Goal: Use online tool/utility: Utilize a website feature to perform a specific function

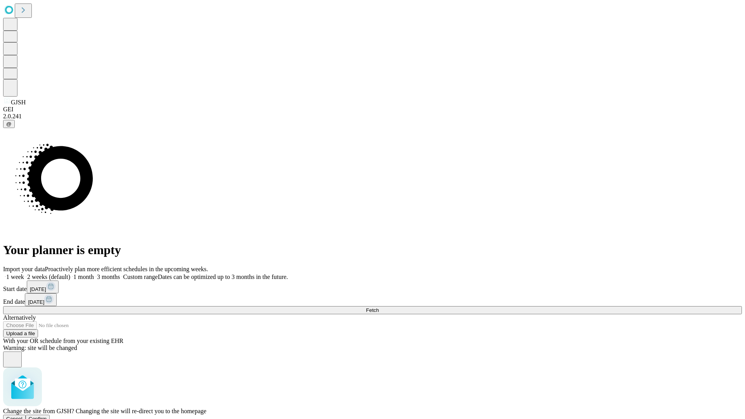
click at [47, 416] on span "Confirm" at bounding box center [38, 419] width 18 height 6
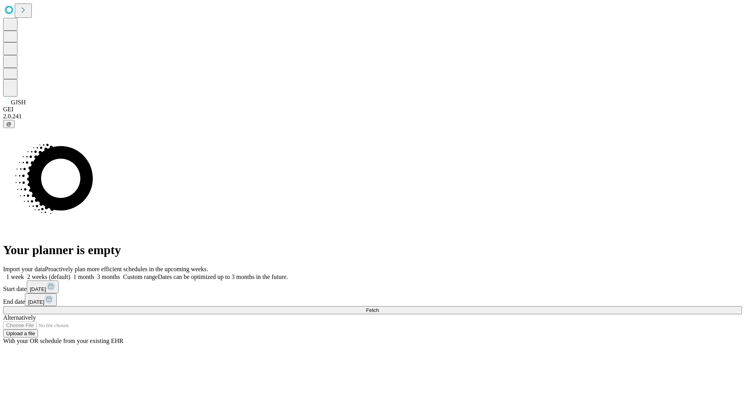
click at [94, 274] on label "1 month" at bounding box center [82, 277] width 24 height 7
click at [379, 307] on span "Fetch" at bounding box center [372, 310] width 13 height 6
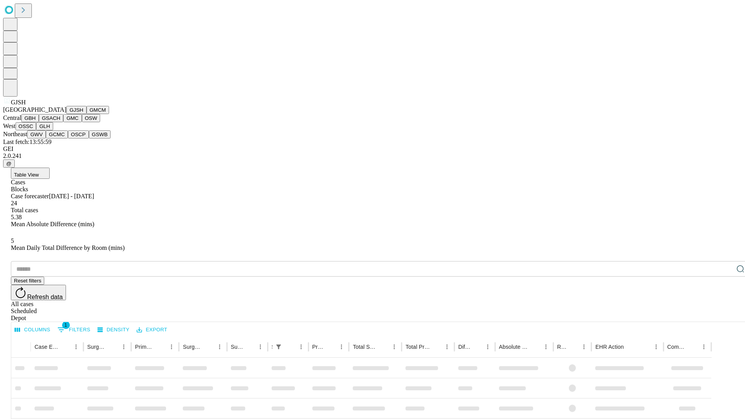
click at [87, 114] on button "GMCM" at bounding box center [98, 110] width 23 height 8
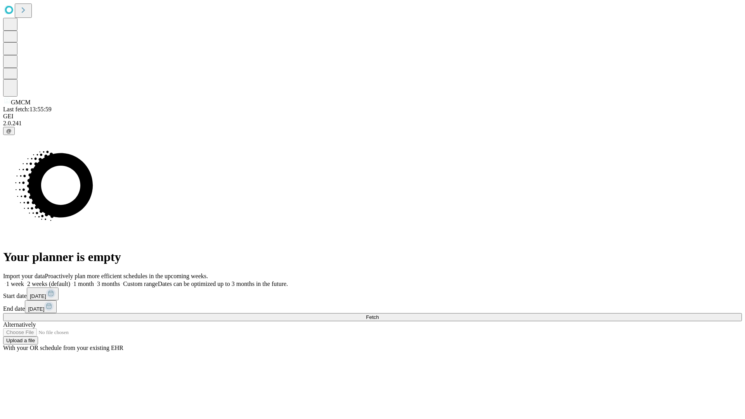
click at [94, 281] on label "1 month" at bounding box center [82, 284] width 24 height 7
click at [379, 314] on span "Fetch" at bounding box center [372, 317] width 13 height 6
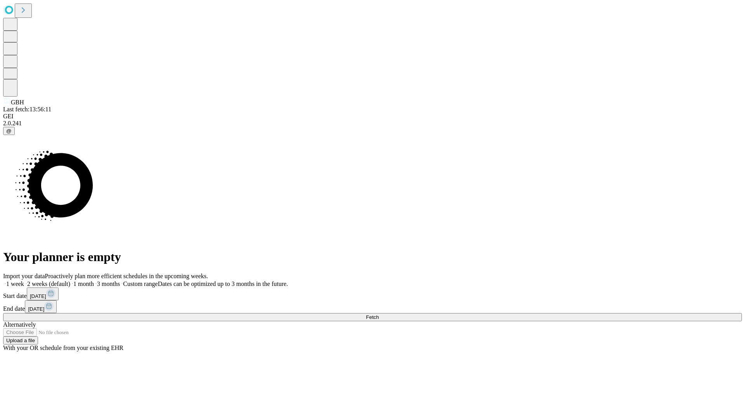
click at [94, 281] on label "1 month" at bounding box center [82, 284] width 24 height 7
click at [379, 314] on span "Fetch" at bounding box center [372, 317] width 13 height 6
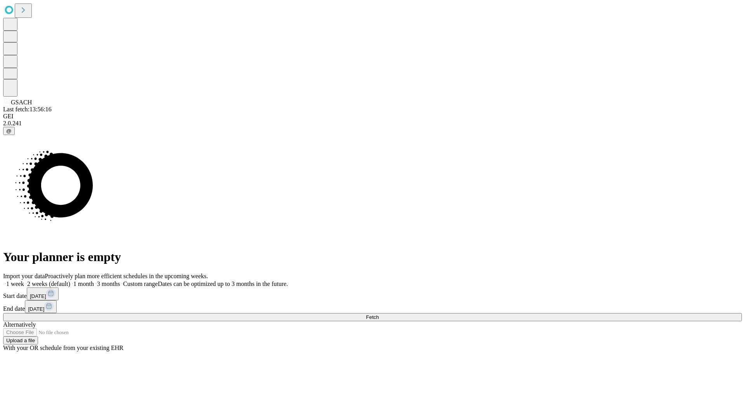
click at [94, 281] on label "1 month" at bounding box center [82, 284] width 24 height 7
click at [379, 314] on span "Fetch" at bounding box center [372, 317] width 13 height 6
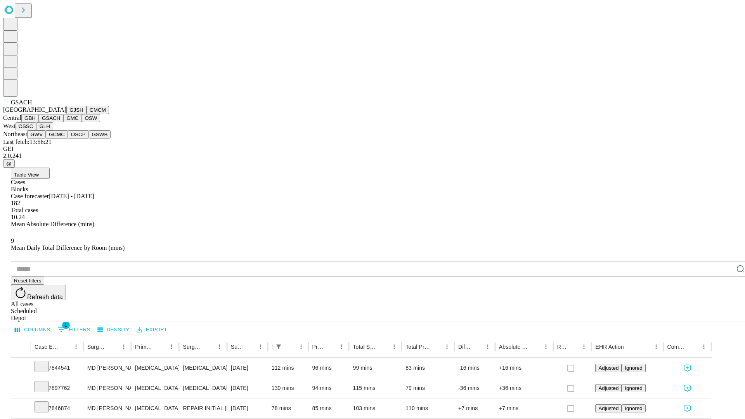
click at [63, 122] on button "GMC" at bounding box center [72, 118] width 18 height 8
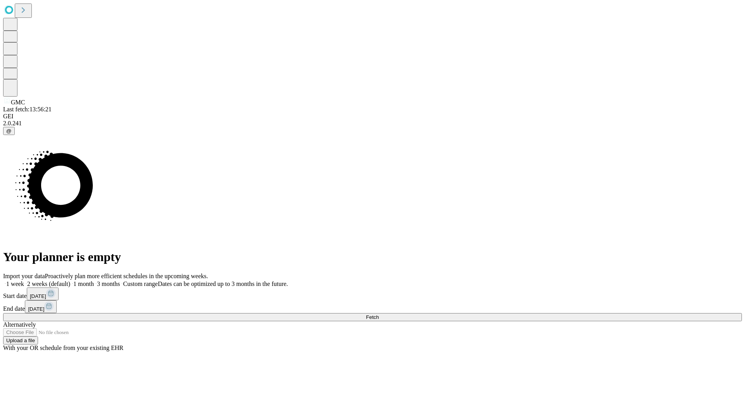
click at [379, 314] on span "Fetch" at bounding box center [372, 317] width 13 height 6
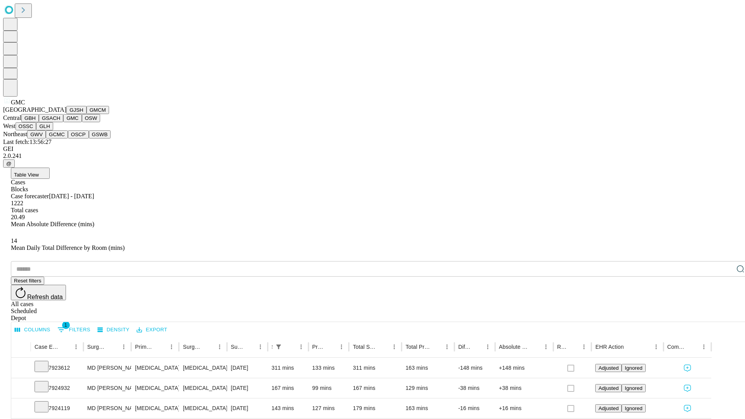
click at [82, 122] on button "OSW" at bounding box center [91, 118] width 19 height 8
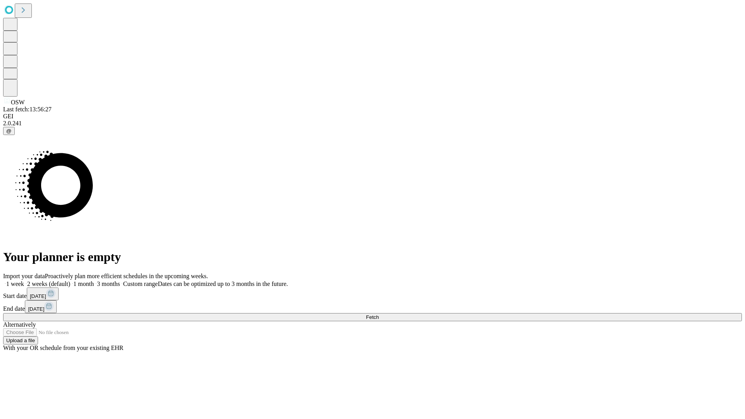
click at [94, 281] on label "1 month" at bounding box center [82, 284] width 24 height 7
click at [379, 314] on span "Fetch" at bounding box center [372, 317] width 13 height 6
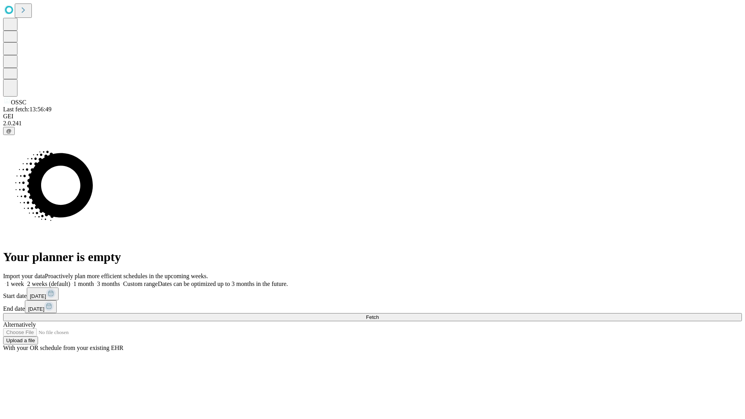
click at [379, 314] on span "Fetch" at bounding box center [372, 317] width 13 height 6
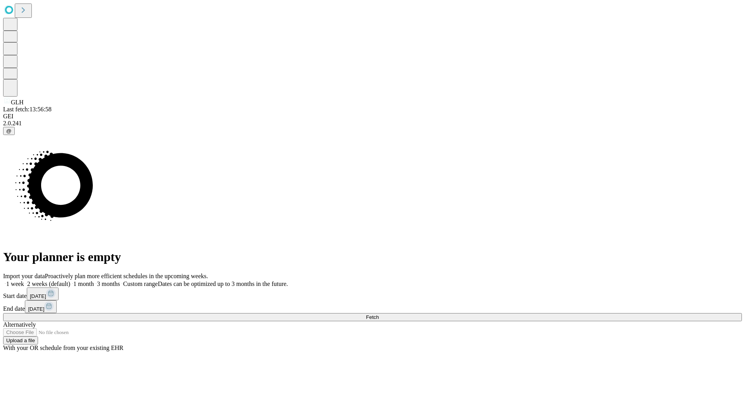
click at [94, 281] on label "1 month" at bounding box center [82, 284] width 24 height 7
click at [379, 314] on span "Fetch" at bounding box center [372, 317] width 13 height 6
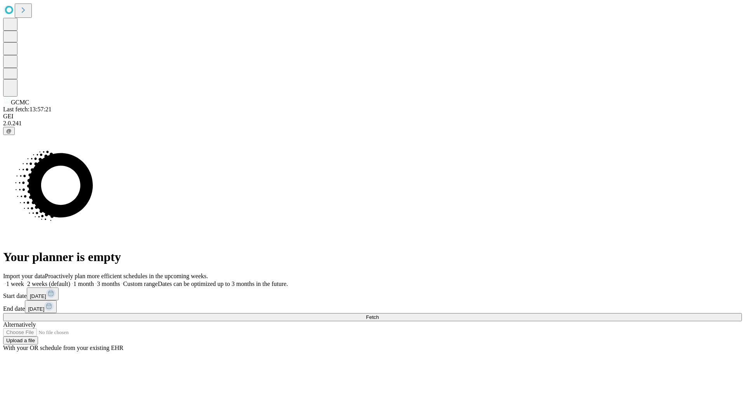
click at [379, 314] on span "Fetch" at bounding box center [372, 317] width 13 height 6
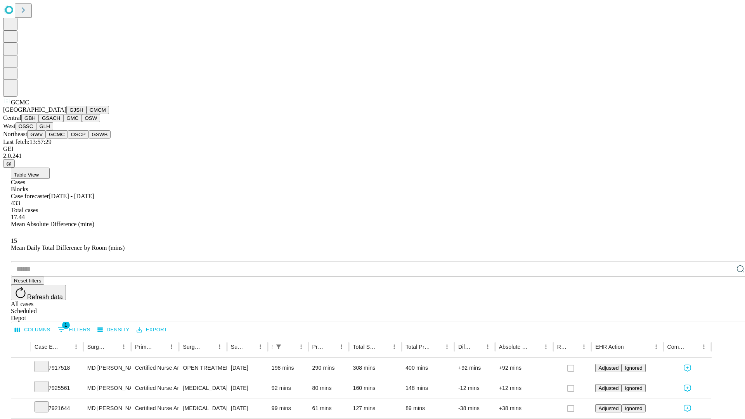
click at [68, 139] on button "OSCP" at bounding box center [78, 134] width 21 height 8
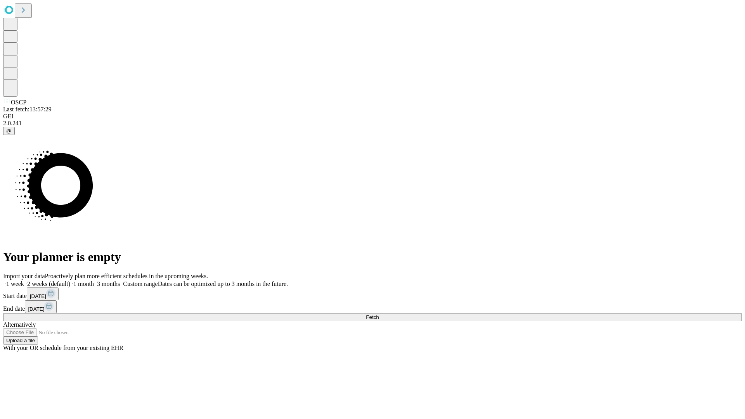
click at [94, 281] on label "1 month" at bounding box center [82, 284] width 24 height 7
click at [379, 314] on span "Fetch" at bounding box center [372, 317] width 13 height 6
